Goal: Information Seeking & Learning: Learn about a topic

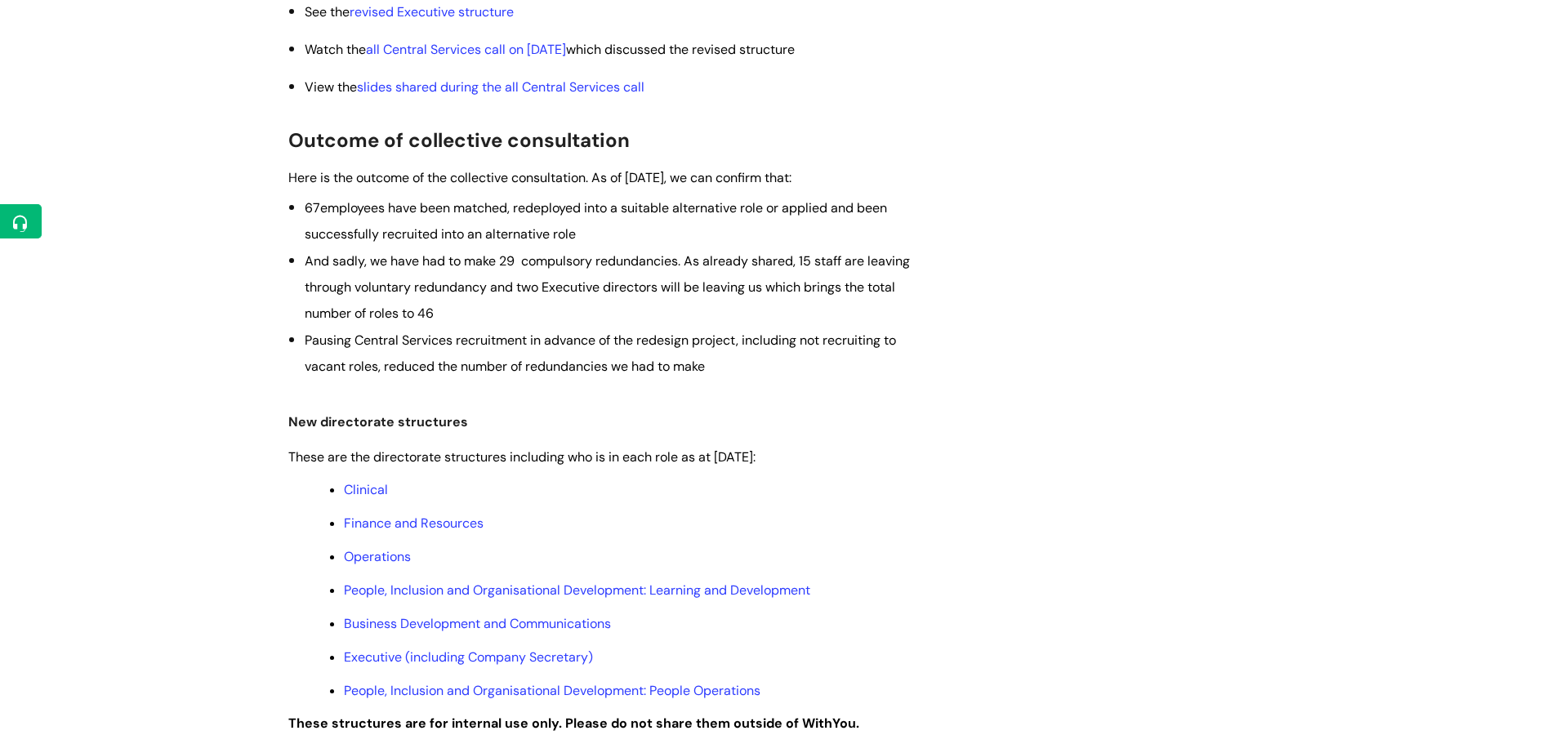
scroll to position [523, 0]
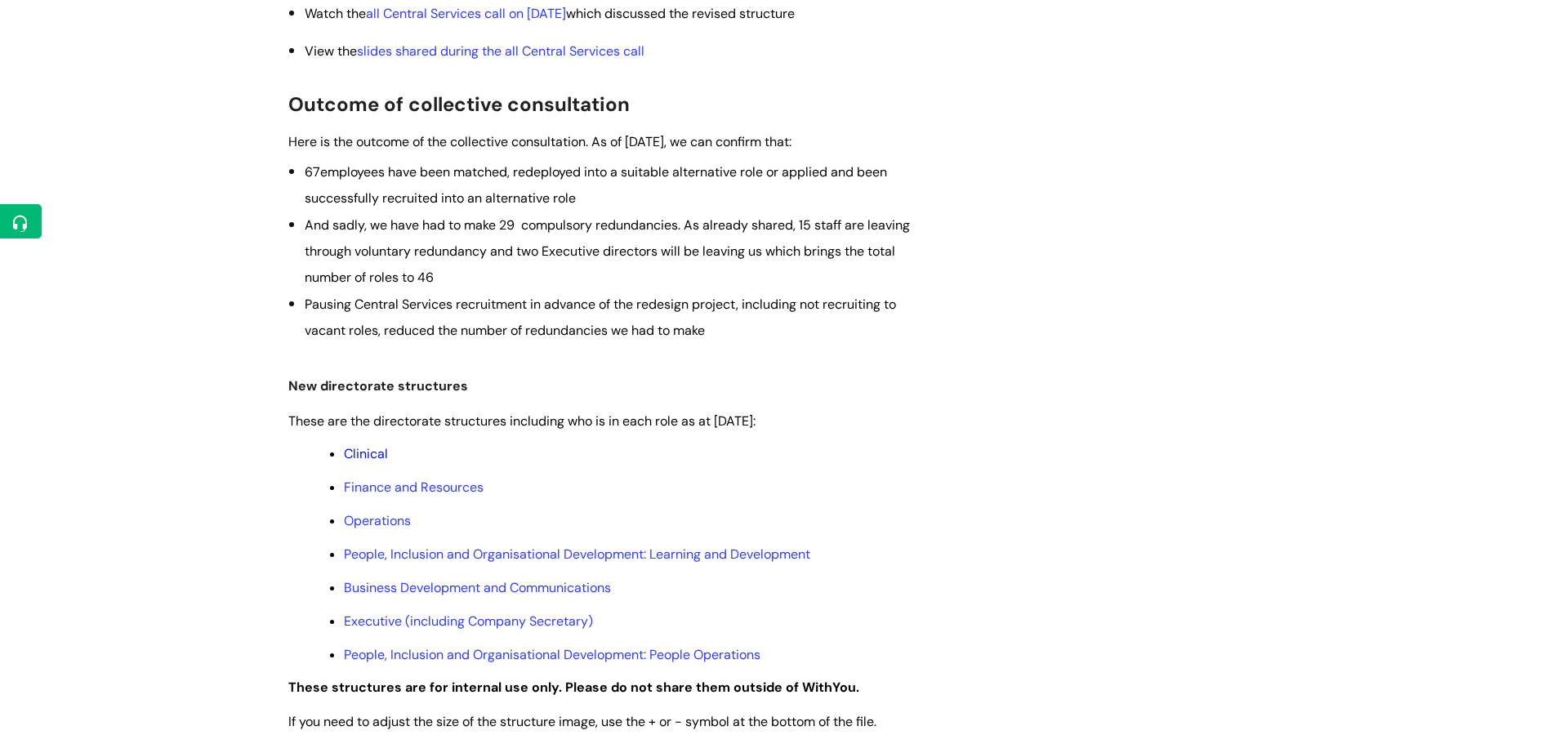
click at [376, 445] on link "Clinical" at bounding box center [366, 453] width 44 height 17
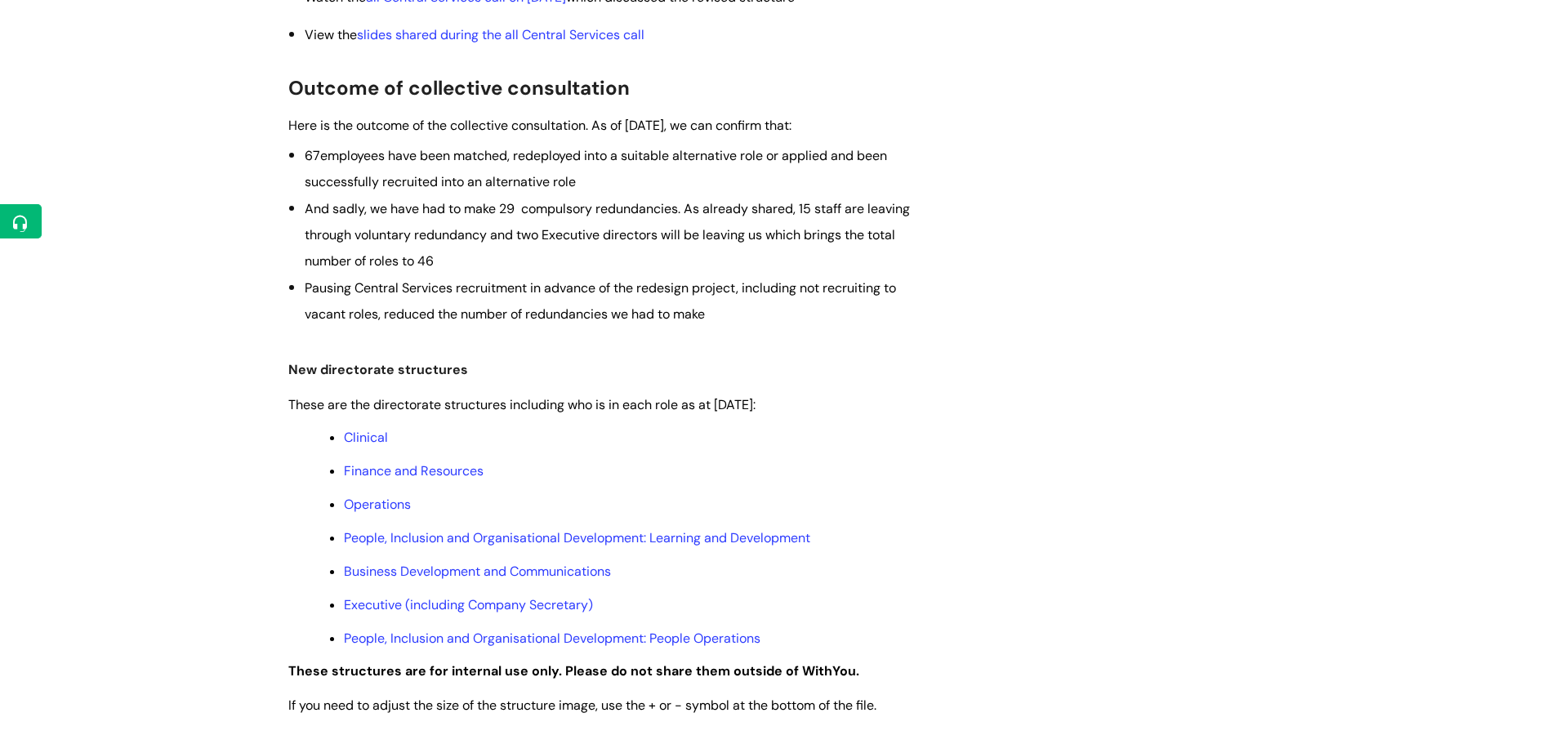
scroll to position [542, 0]
click at [562, 534] on link "People, Inclusion and Organisational Development: Learning and Development" at bounding box center [577, 535] width 467 height 17
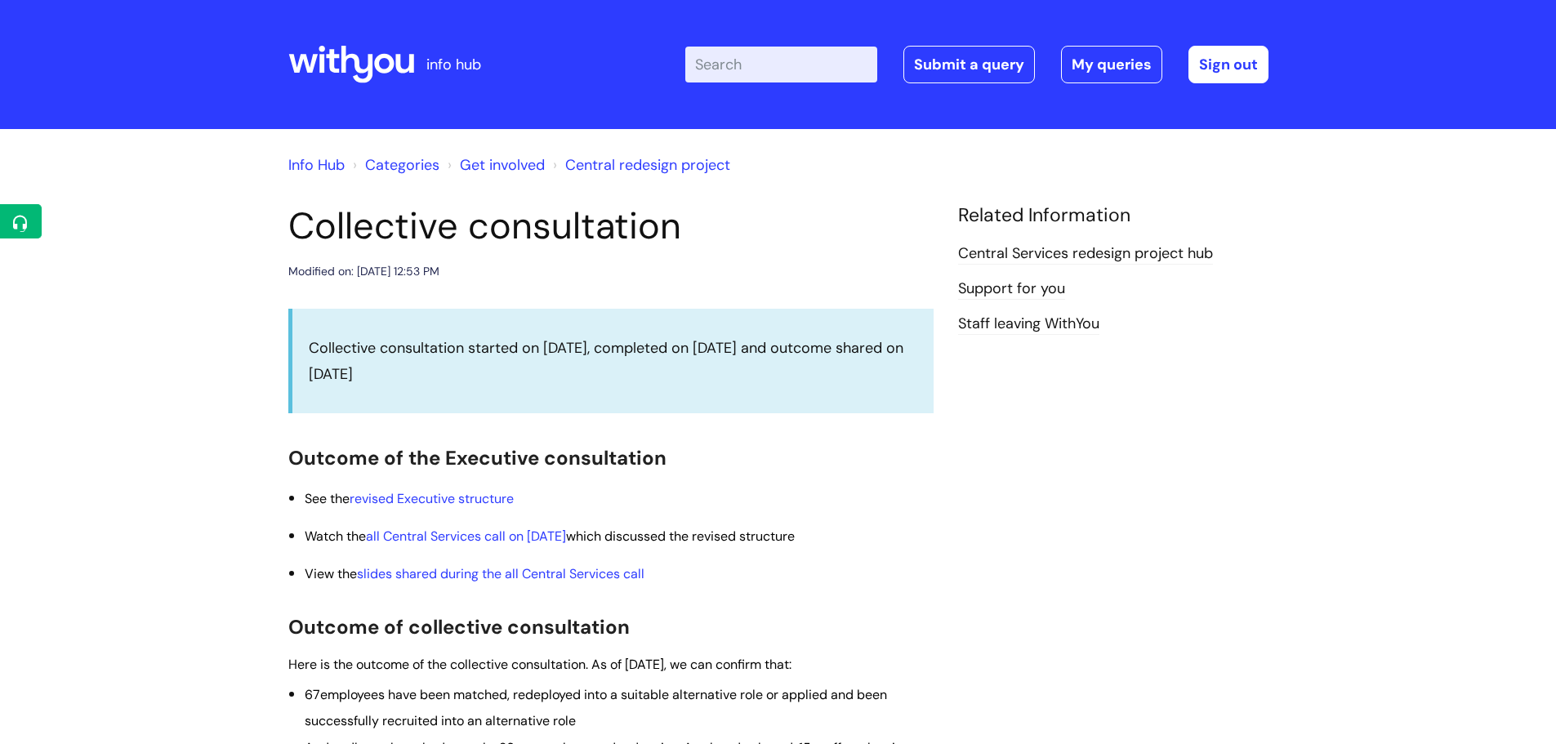
scroll to position [542, 0]
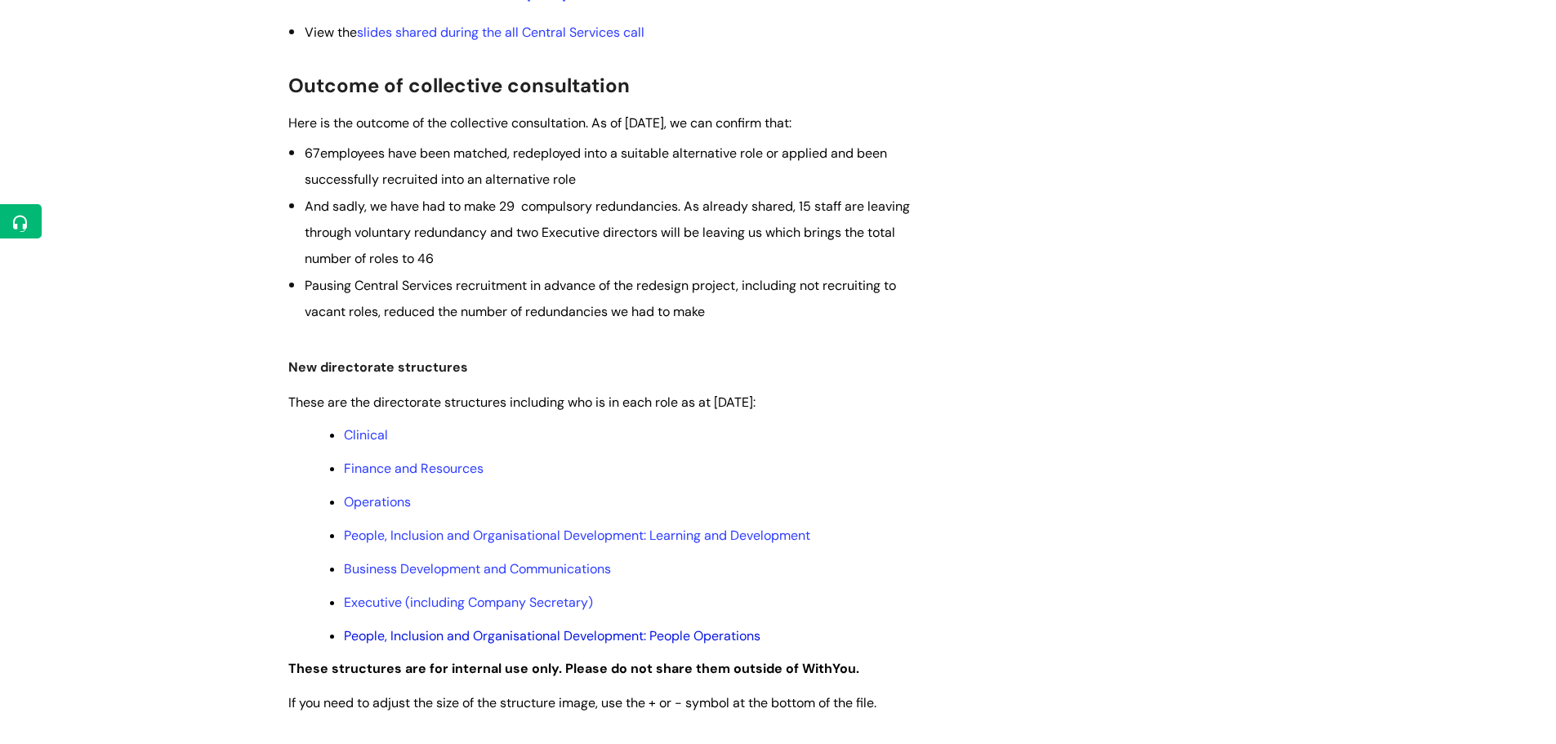
click at [443, 636] on link "People, Inclusion and Organisational Development: People Operations" at bounding box center [552, 635] width 417 height 17
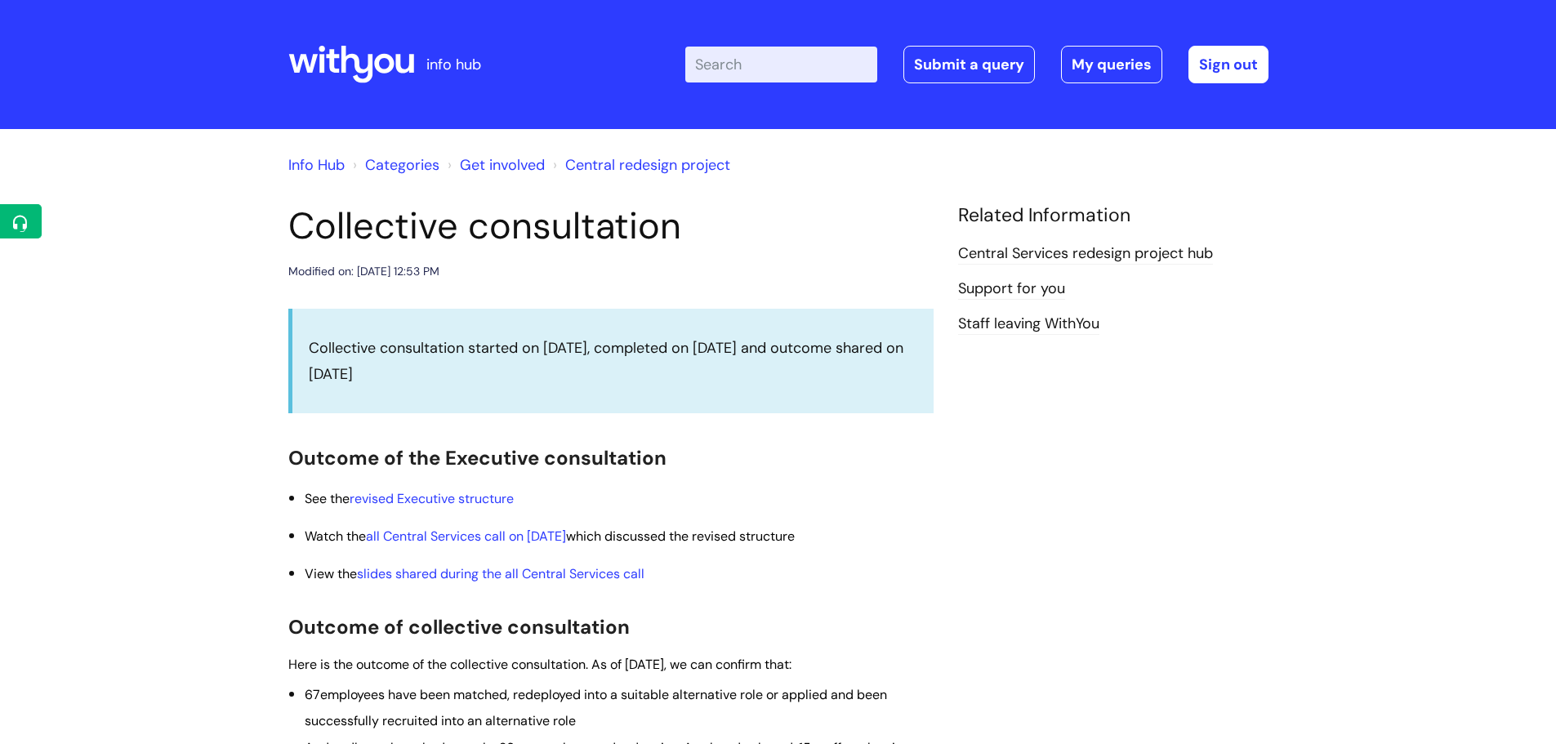
scroll to position [542, 0]
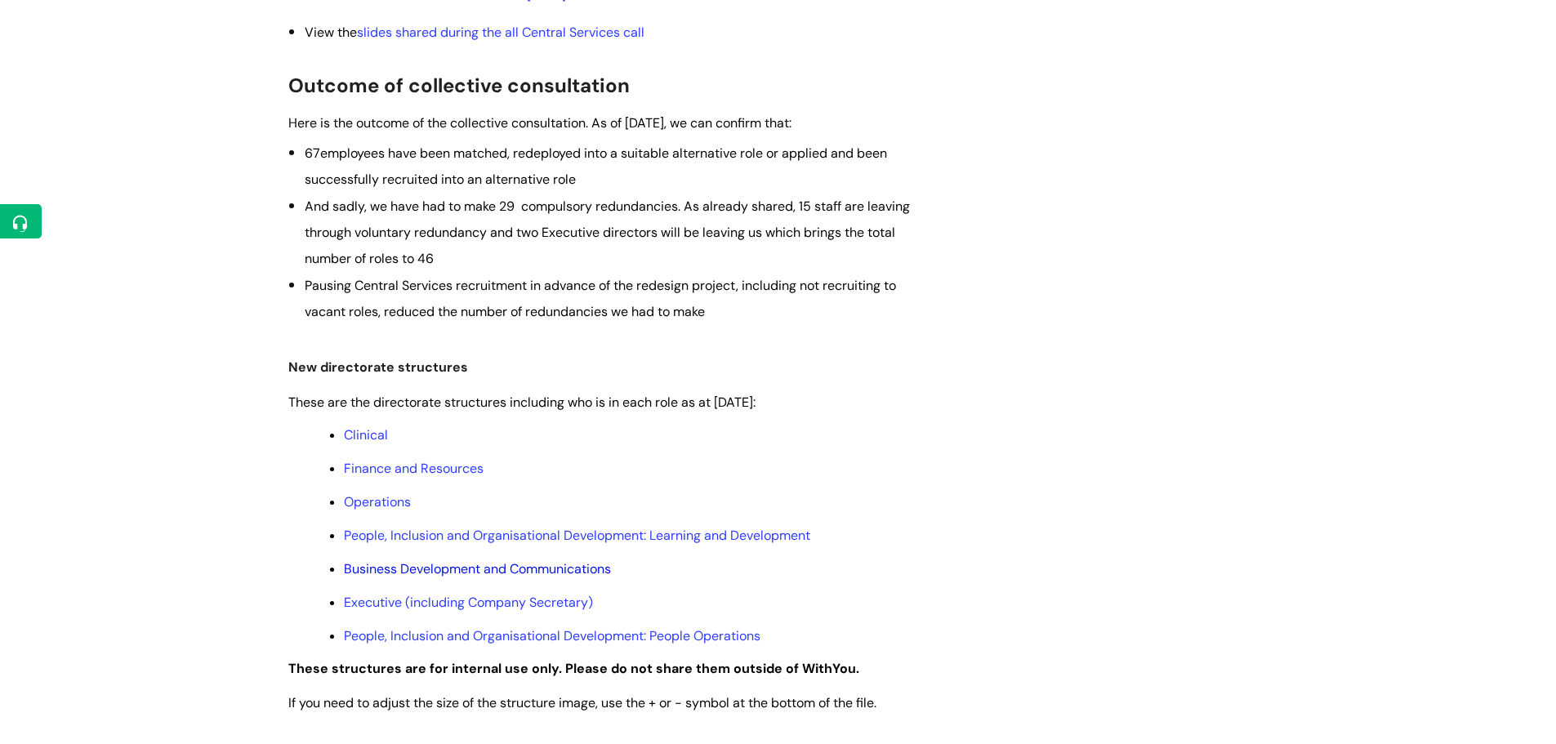
click at [449, 574] on link "Business Development and Communications" at bounding box center [477, 568] width 267 height 17
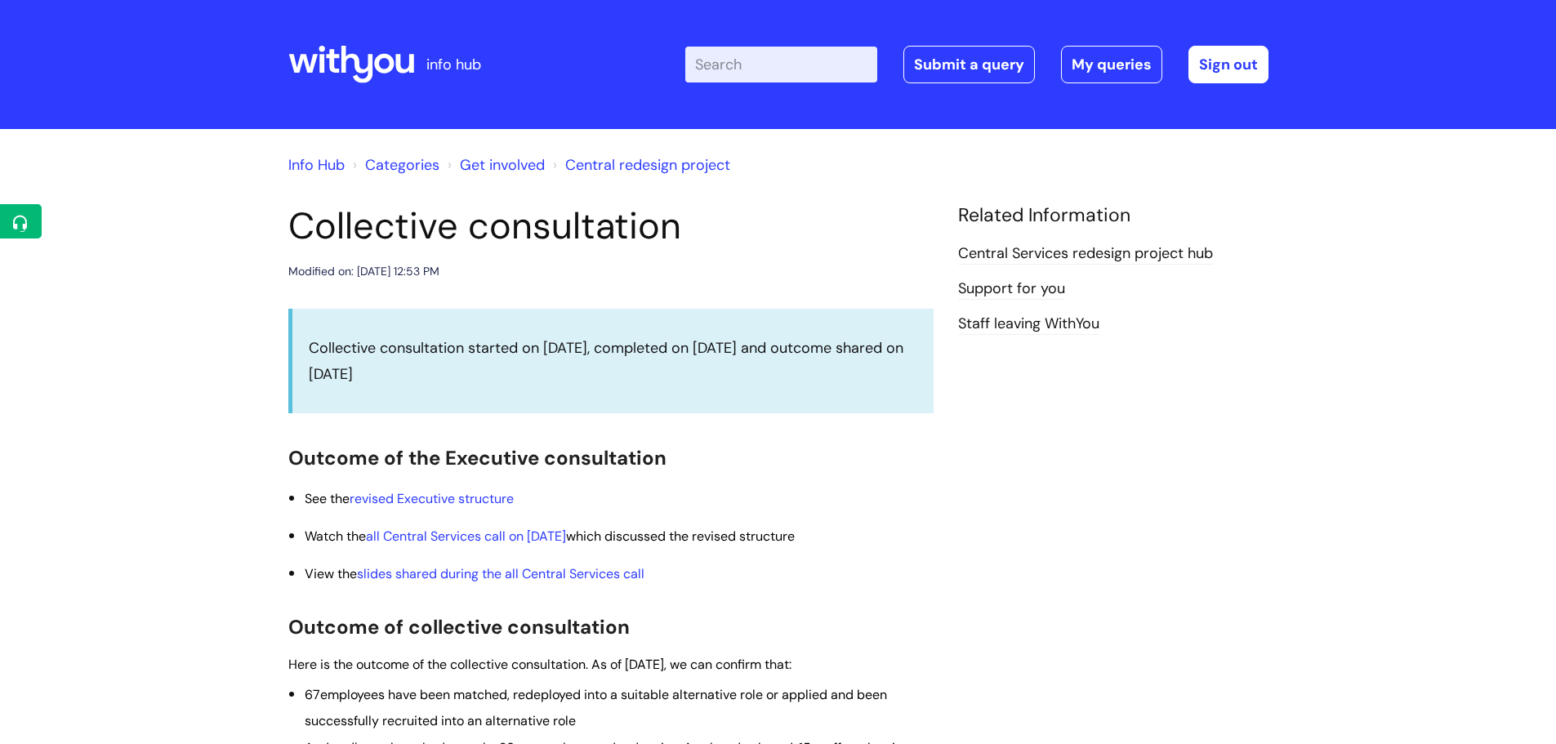
scroll to position [542, 0]
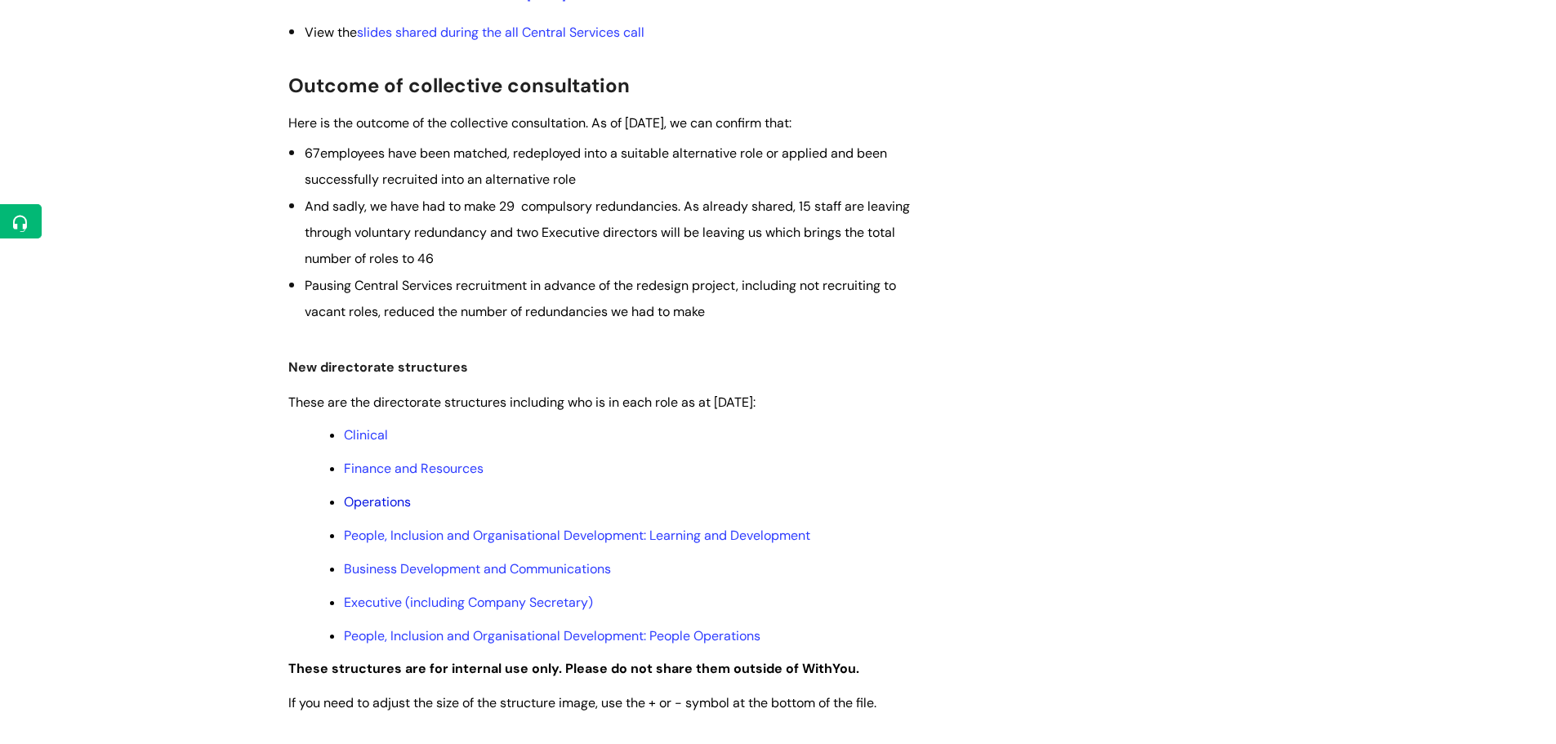
click at [384, 499] on link "Operations" at bounding box center [377, 501] width 67 height 17
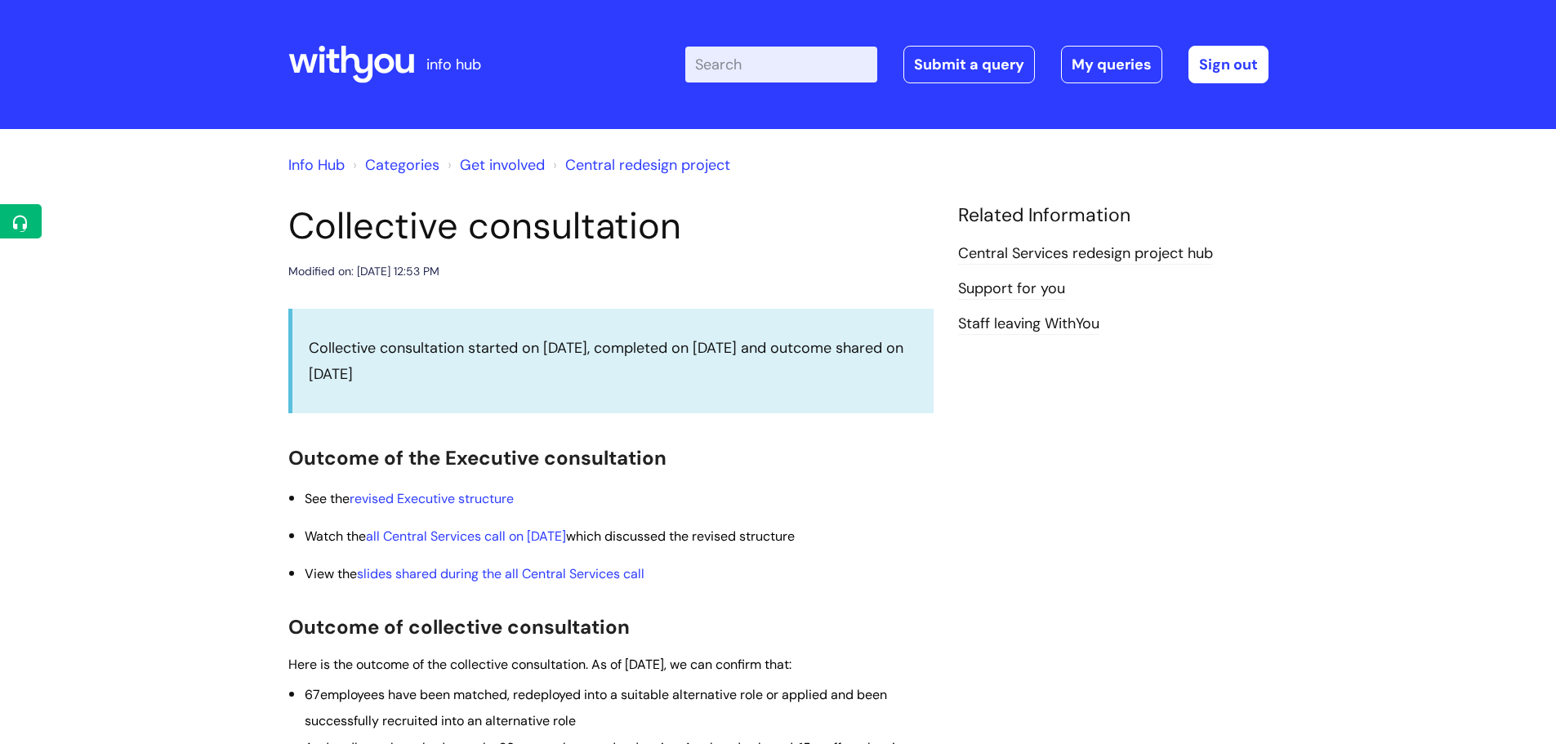
scroll to position [542, 0]
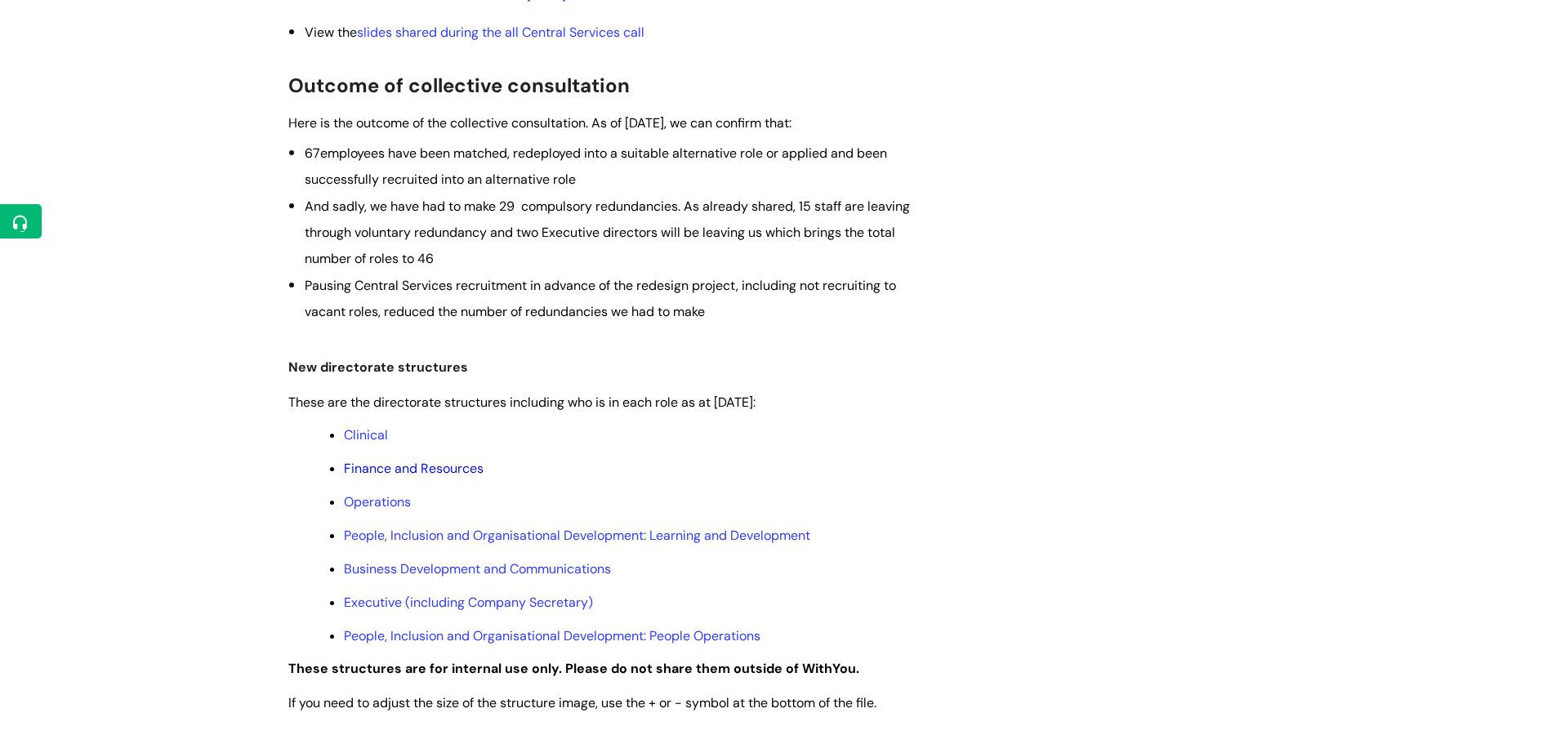
click at [422, 466] on link "Finance and Resources" at bounding box center [414, 468] width 140 height 17
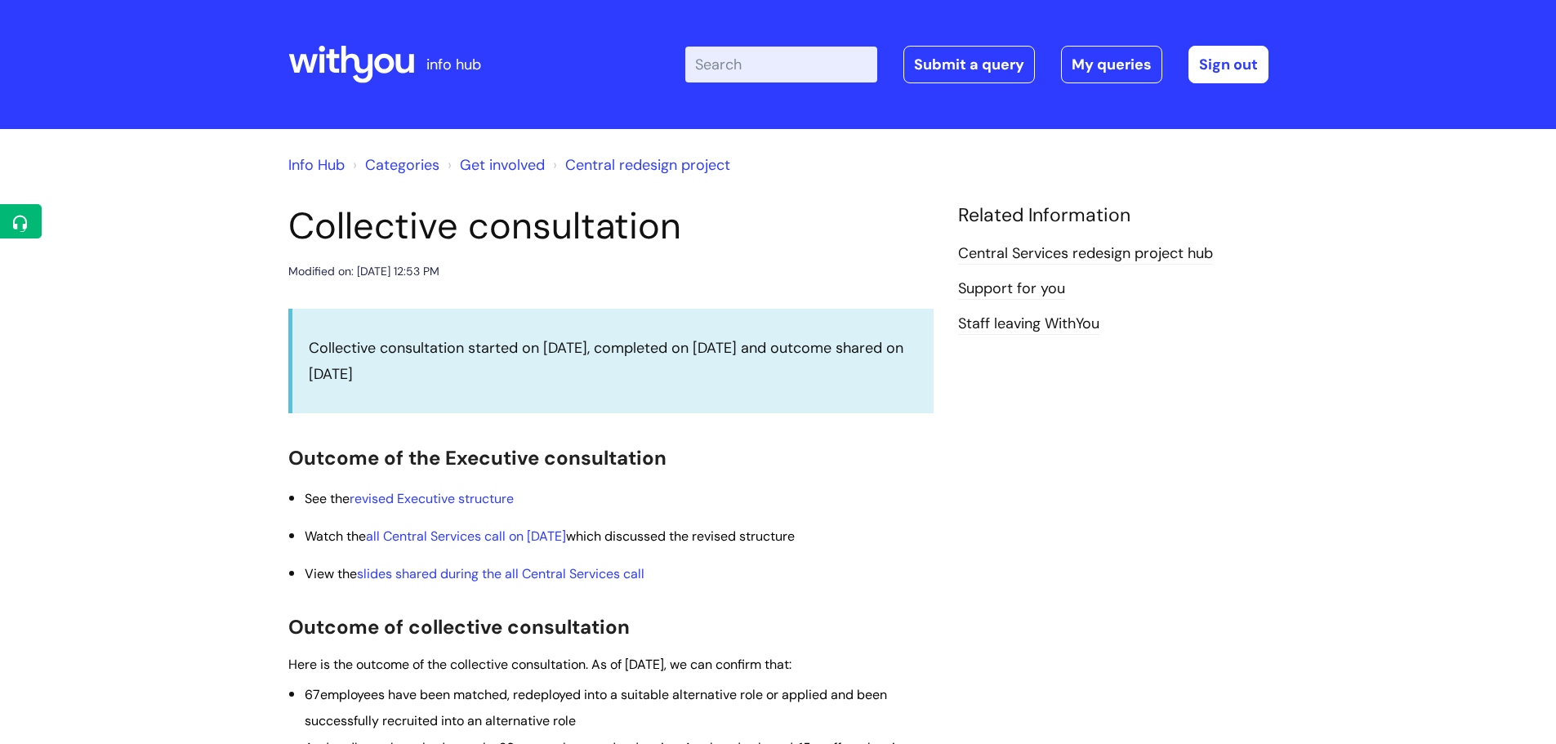
scroll to position [542, 0]
